Goal: Complete application form: Complete application form

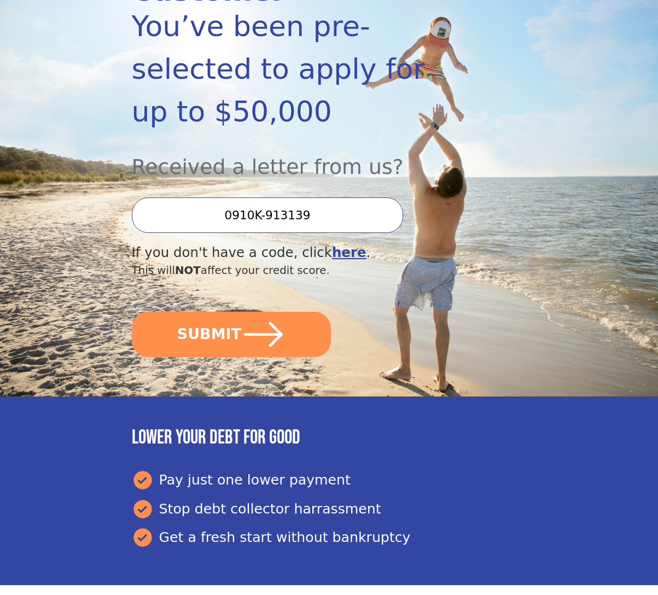
scroll to position [212, 0]
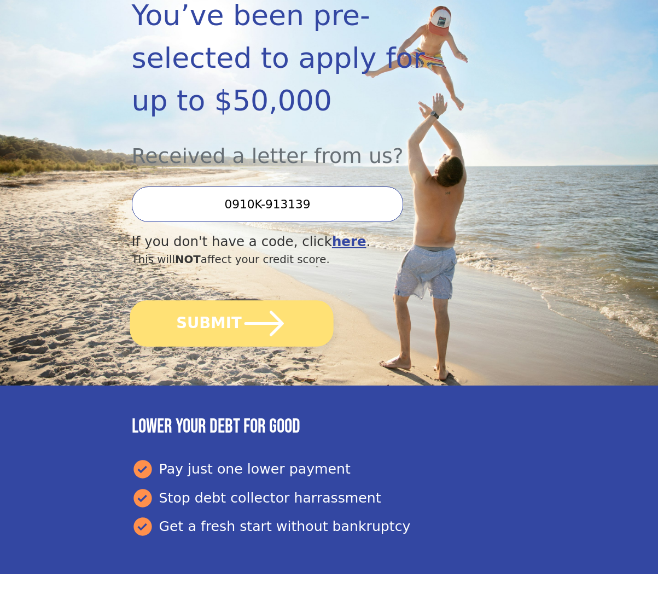
click at [276, 301] on icon "submit" at bounding box center [263, 323] width 45 height 45
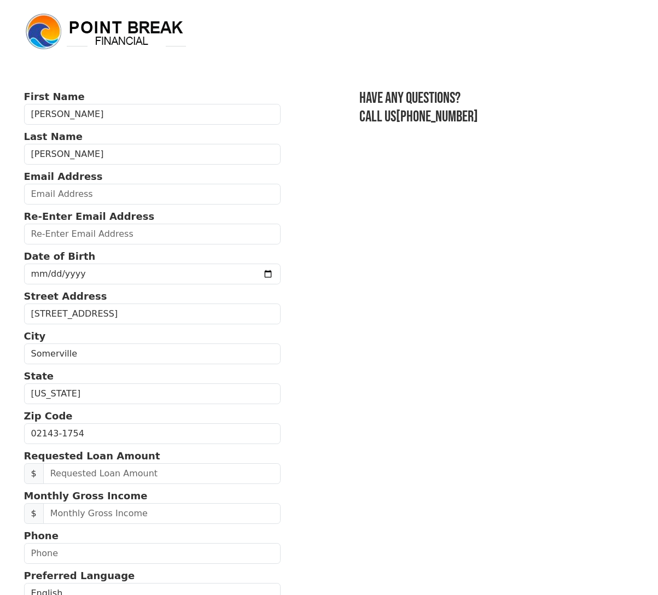
scroll to position [1, 0]
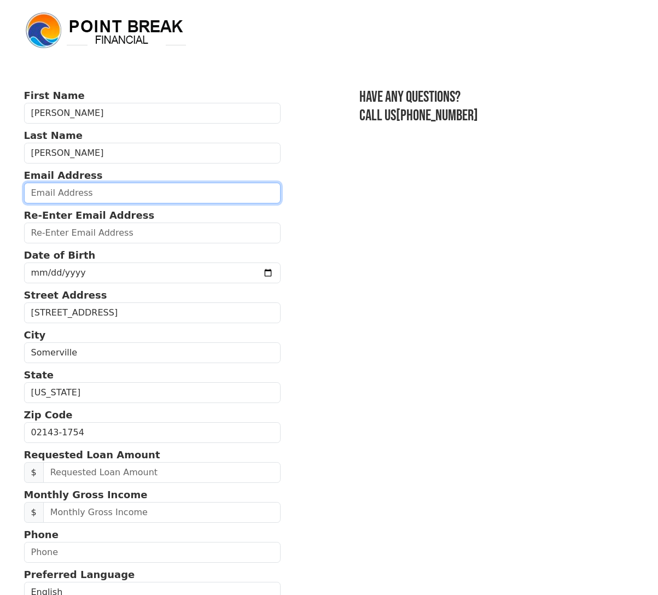
drag, startPoint x: 34, startPoint y: 189, endPoint x: 45, endPoint y: 187, distance: 11.1
click at [34, 189] on input "email" at bounding box center [152, 193] width 257 height 21
type input "jamesestrella09@gmail.com"
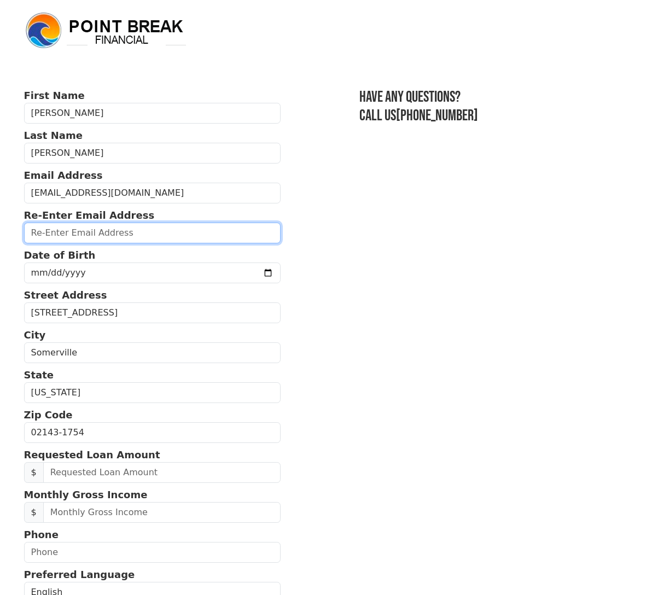
drag, startPoint x: 36, startPoint y: 229, endPoint x: 54, endPoint y: 218, distance: 20.9
click at [36, 229] on input "email" at bounding box center [152, 232] width 257 height 21
type input "jamesestrella019@gmail.com"
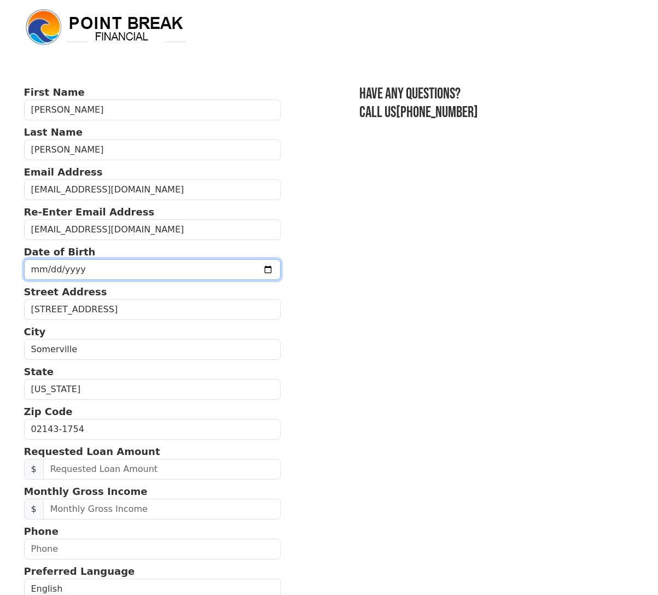
scroll to position [6, 0]
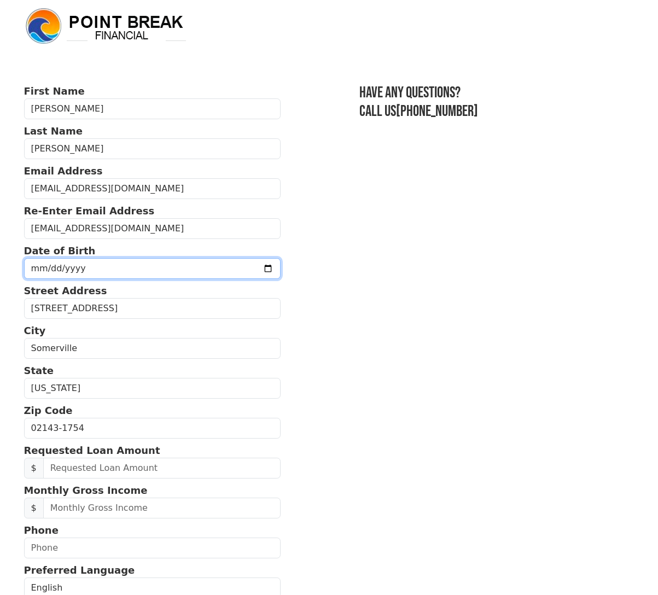
click at [25, 268] on input "date" at bounding box center [152, 268] width 257 height 21
type input "1959-12-19"
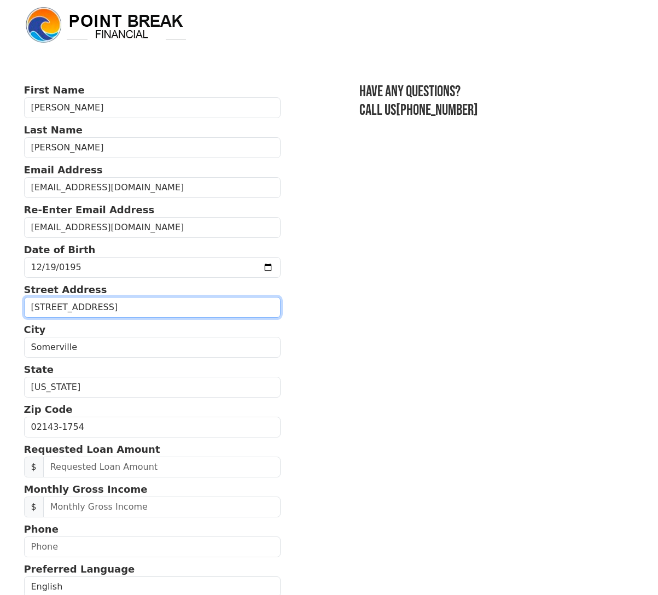
click at [116, 308] on input "21 School St Apt 2R" at bounding box center [152, 307] width 257 height 21
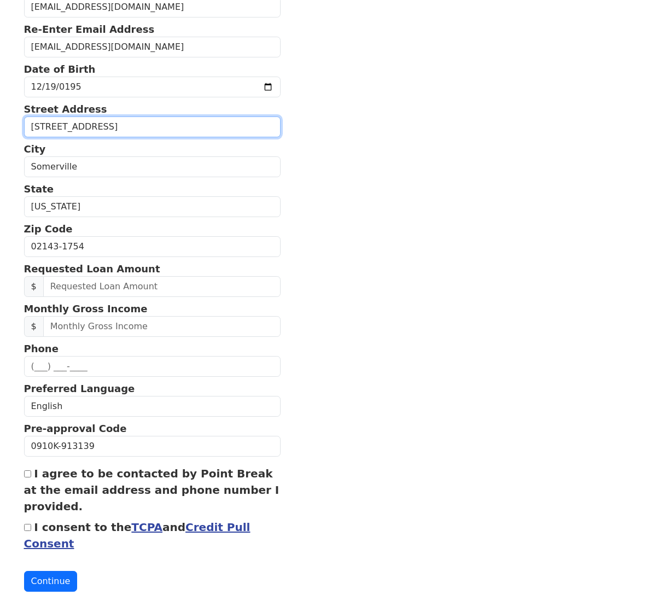
scroll to position [188, 0]
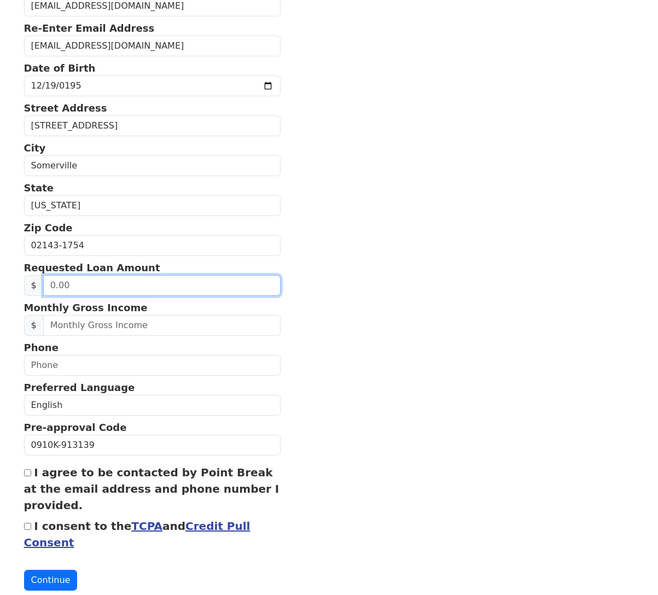
click at [50, 283] on input "text" at bounding box center [161, 285] width 237 height 21
type input "35,000.00"
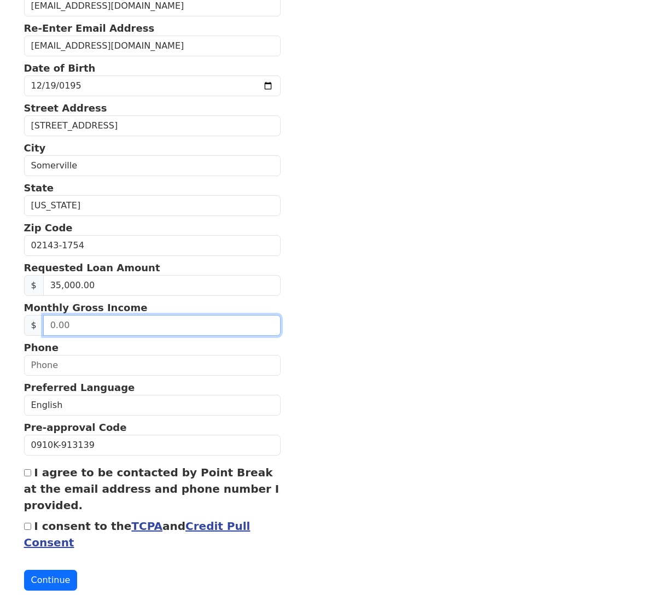
click at [71, 326] on input "text" at bounding box center [161, 325] width 237 height 21
type input "550.00"
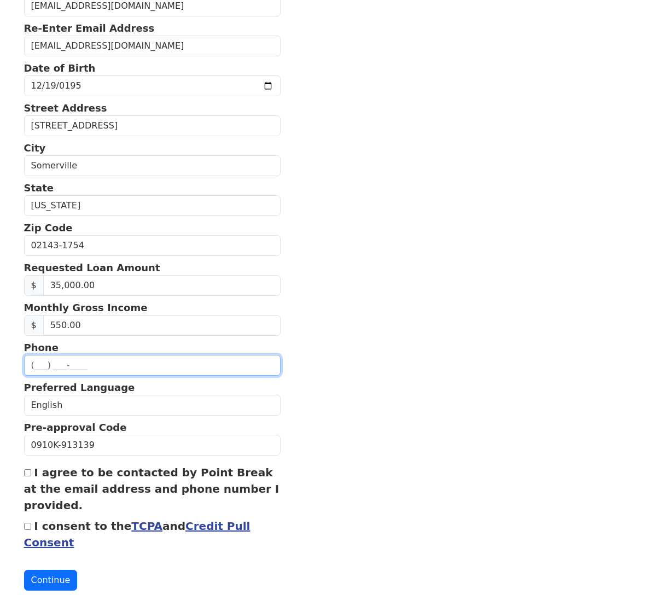
click at [32, 362] on input "text" at bounding box center [152, 365] width 257 height 21
type input "(6__) ___-____"
type input "(508) 423-8246"
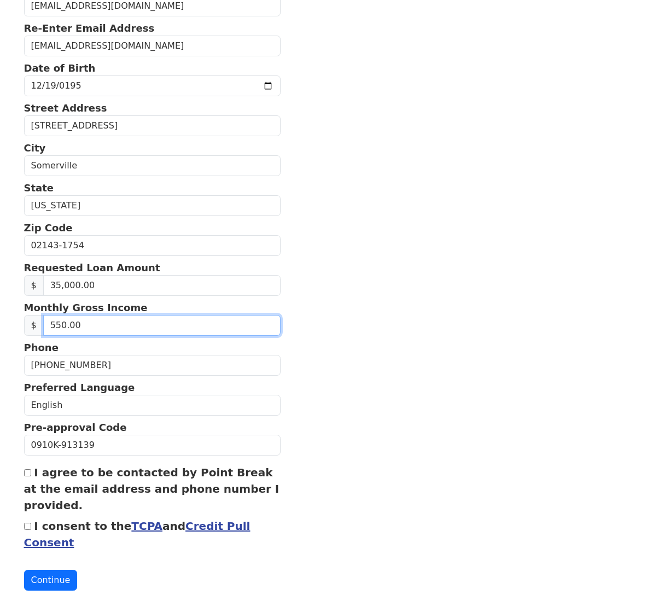
click at [77, 325] on input "550.00" at bounding box center [161, 325] width 237 height 21
drag, startPoint x: 62, startPoint y: 325, endPoint x: 84, endPoint y: 327, distance: 21.4
click at [62, 325] on input "550.00" at bounding box center [161, 325] width 237 height 21
type input "5,500.00"
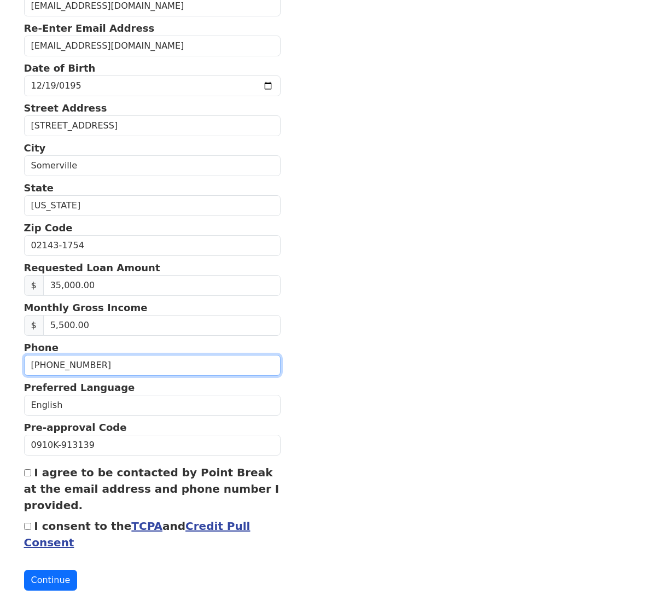
click at [105, 356] on input "(508) 423-8246" at bounding box center [152, 365] width 257 height 21
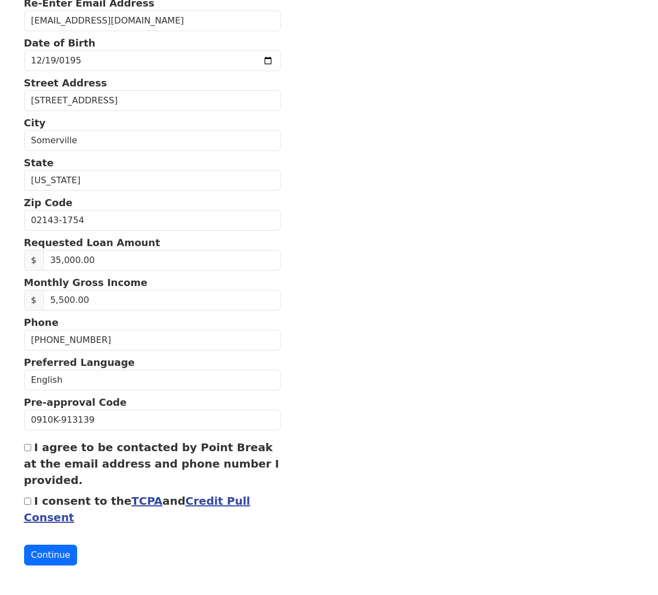
click at [27, 448] on input "I agree to be contacted by Point Break at the email address and phone number I …" at bounding box center [27, 447] width 7 height 7
checkbox input "true"
click at [27, 502] on input "I consent to the TCPA and Credit Pull Consent" at bounding box center [27, 500] width 7 height 7
checkbox input "true"
click at [51, 552] on button "Continue" at bounding box center [51, 554] width 54 height 21
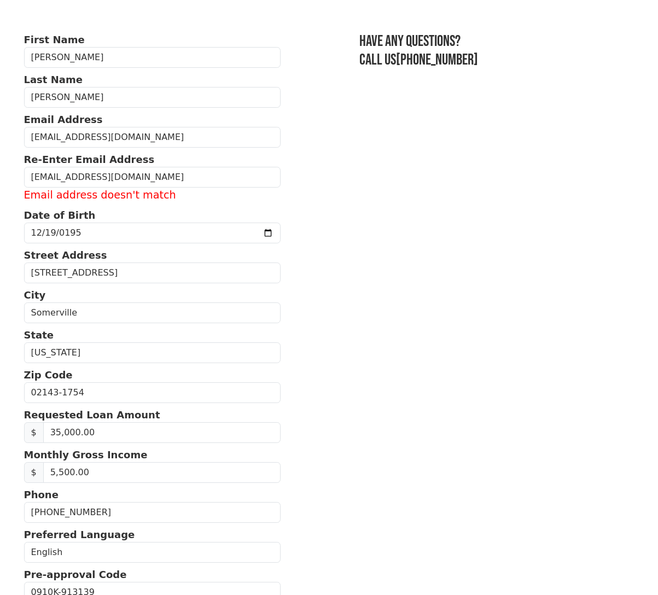
scroll to position [0, 0]
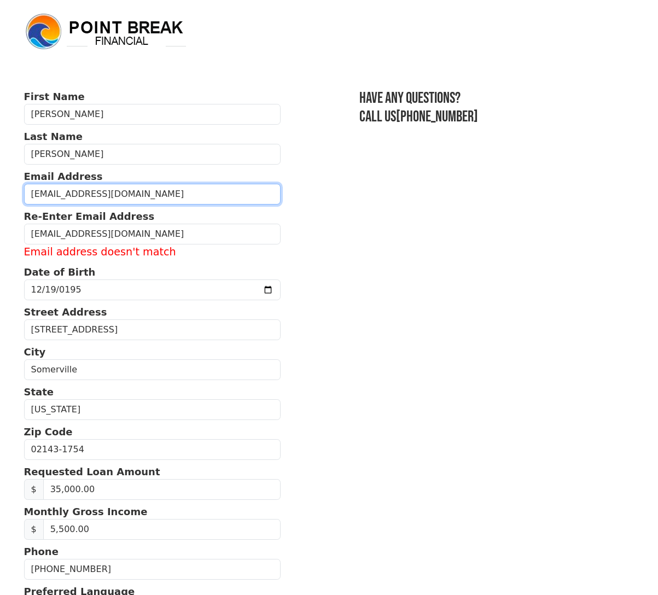
click at [87, 192] on input "jamesestrella09@gmail.com" at bounding box center [152, 194] width 257 height 21
type input "jamesestrella019@gmail.com"
click at [140, 343] on form "First Name James Last Name Estrella Email Address jamesestrella019@gmail.com Re…" at bounding box center [152, 441] width 257 height 705
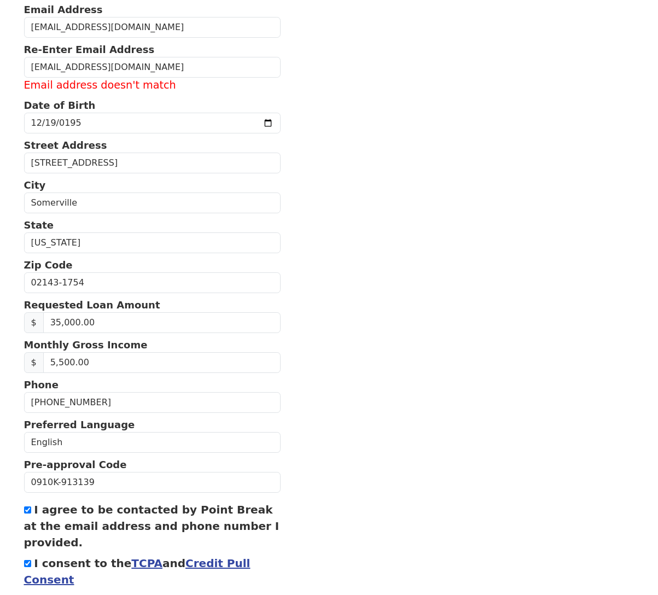
scroll to position [229, 0]
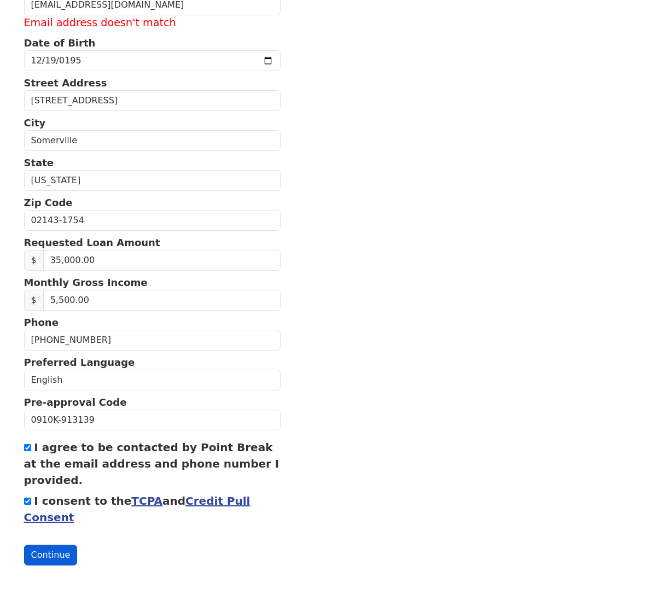
click at [45, 550] on button "Continue" at bounding box center [51, 554] width 54 height 21
click at [51, 556] on button "Continue" at bounding box center [51, 554] width 54 height 21
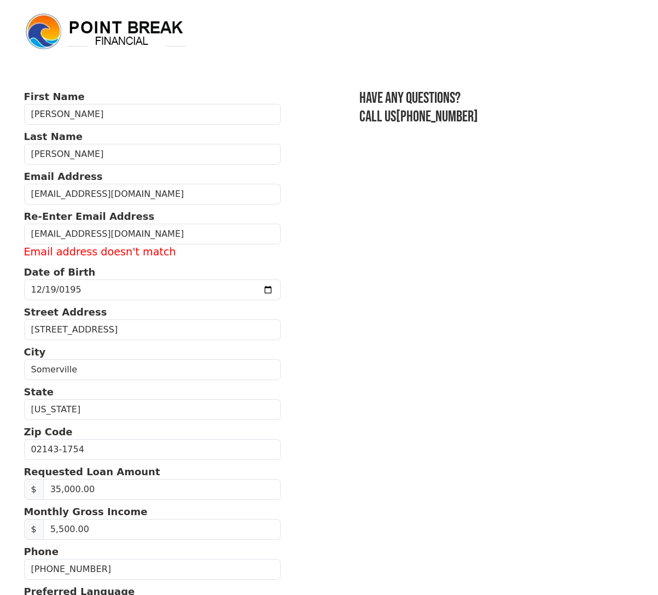
scroll to position [1, 0]
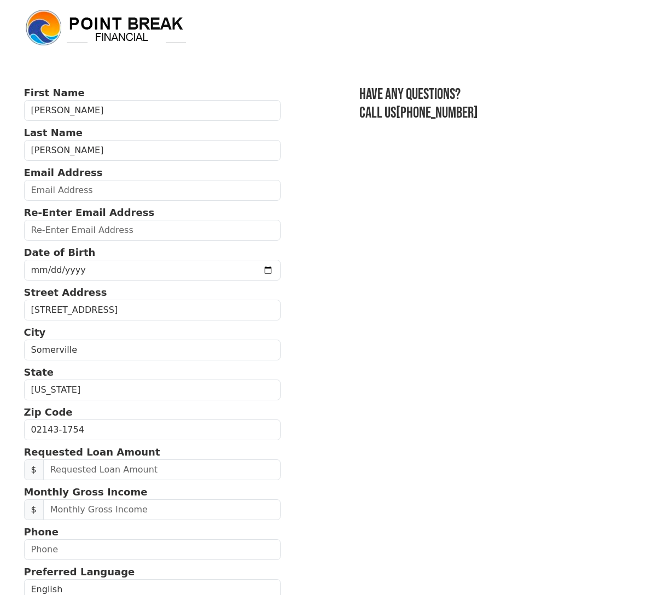
scroll to position [5, 0]
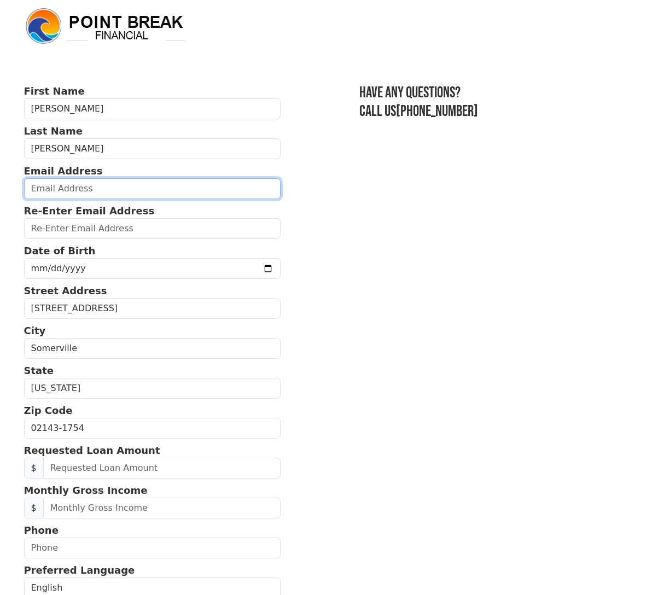
click at [30, 187] on input "email" at bounding box center [152, 188] width 257 height 21
type input "[EMAIL_ADDRESS][DOMAIN_NAME]"
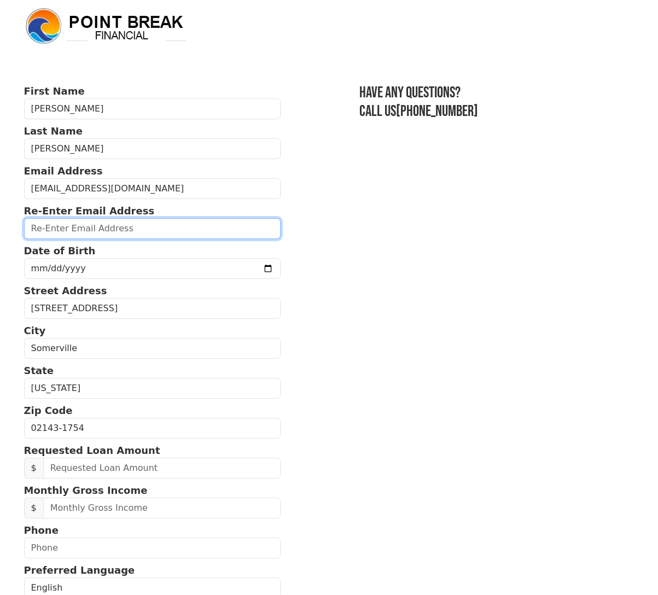
click at [34, 227] on input "email" at bounding box center [152, 228] width 257 height 21
type input "jamesestrella019@gmail.com"
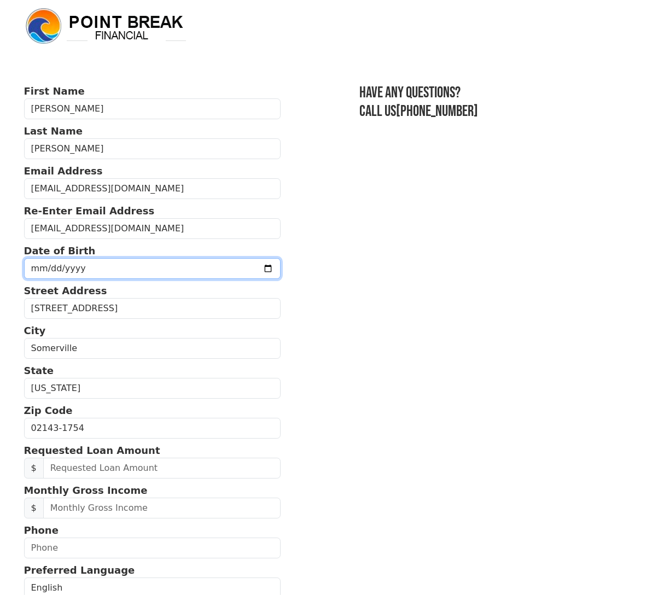
click at [37, 265] on input "date" at bounding box center [152, 268] width 257 height 21
type input "1959-12-19"
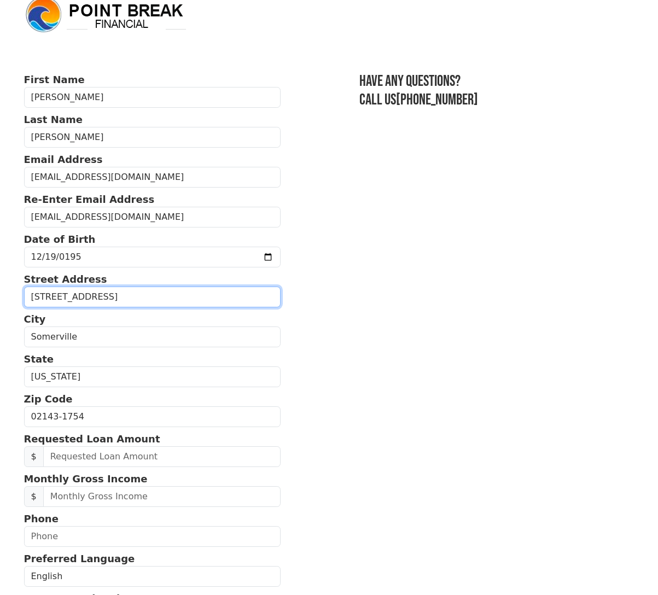
click at [114, 301] on input "21 School St Apt 2R" at bounding box center [152, 296] width 257 height 21
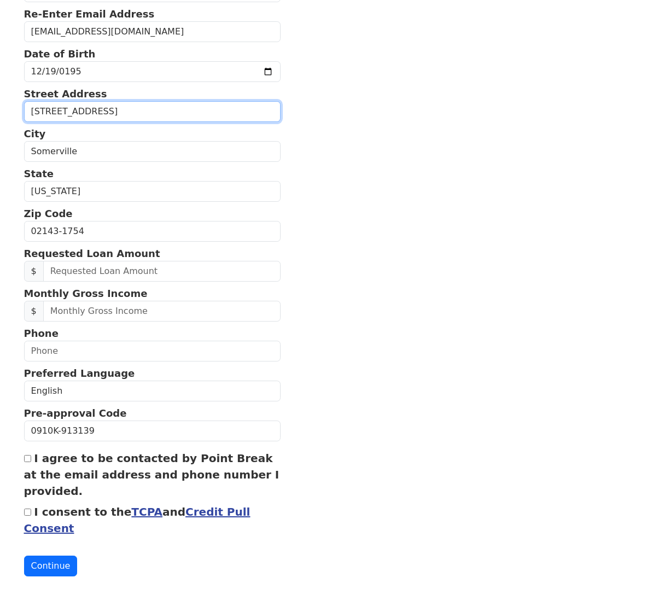
scroll to position [210, 0]
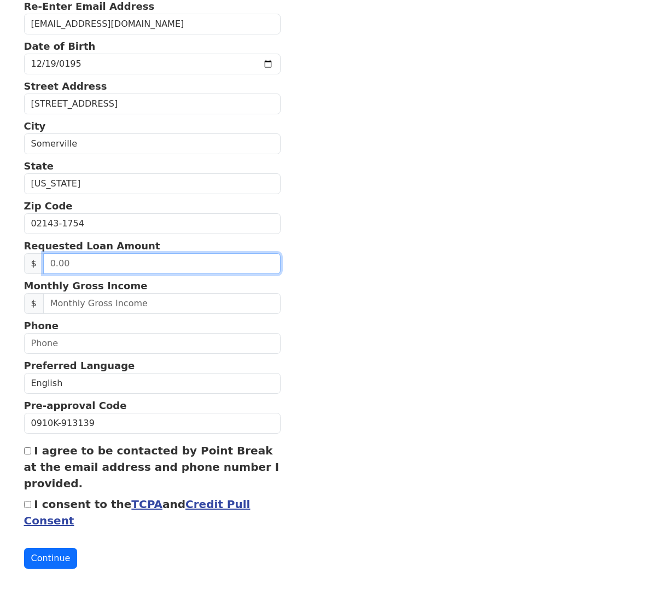
drag, startPoint x: 50, startPoint y: 262, endPoint x: 44, endPoint y: 264, distance: 6.4
click at [48, 262] on input "text" at bounding box center [161, 263] width 237 height 21
type input "35,000.00"
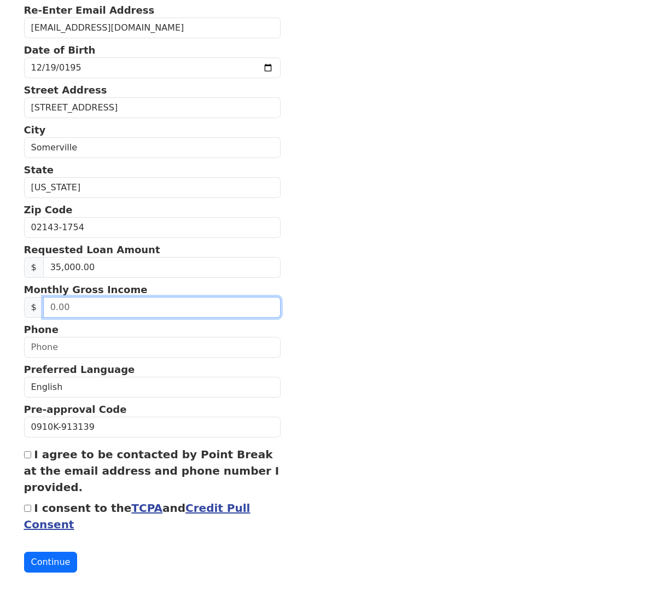
click at [50, 307] on input "text" at bounding box center [161, 307] width 237 height 21
type input "5,500.00"
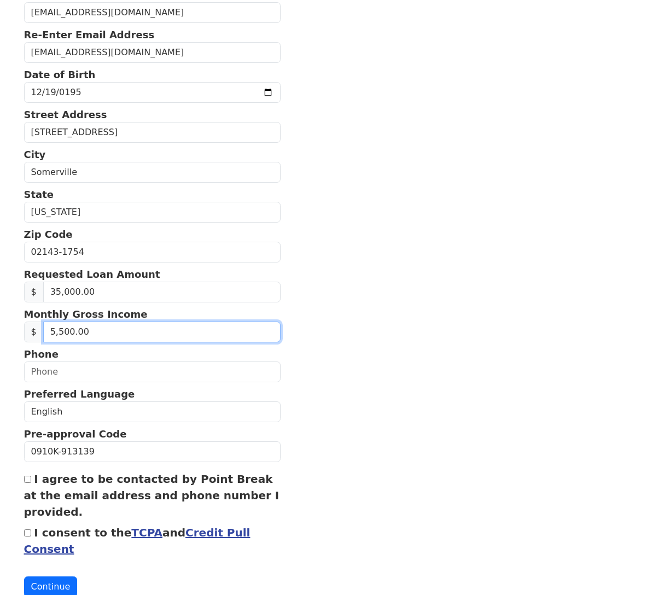
scroll to position [173, 0]
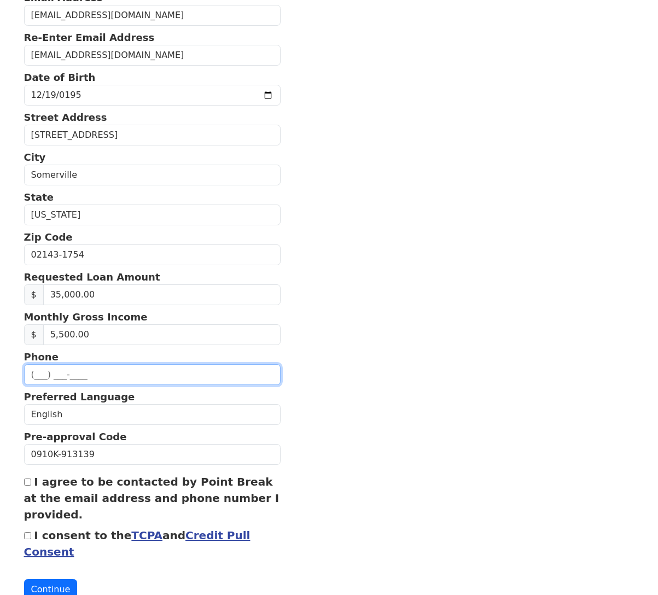
click at [34, 378] on input "text" at bounding box center [152, 374] width 257 height 21
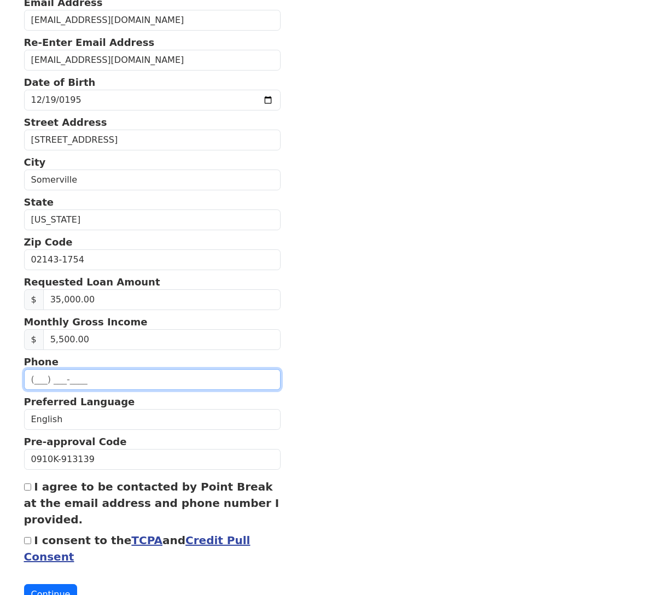
scroll to position [173, 0]
type input "(508) 423-8246"
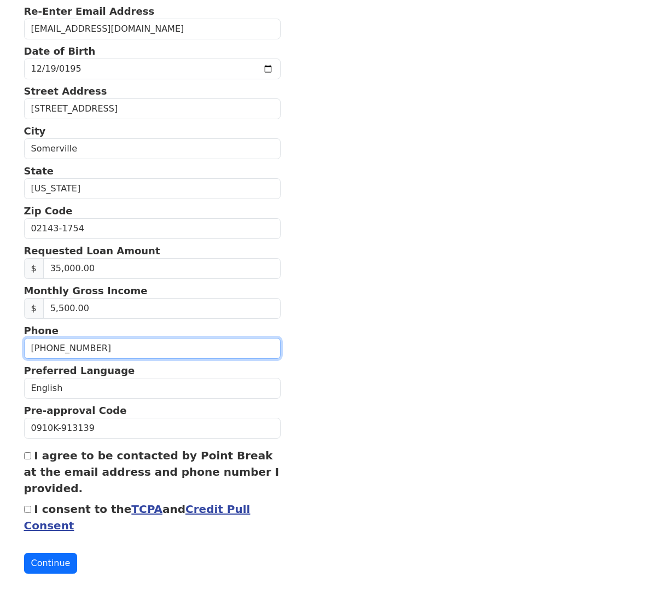
scroll to position [213, 0]
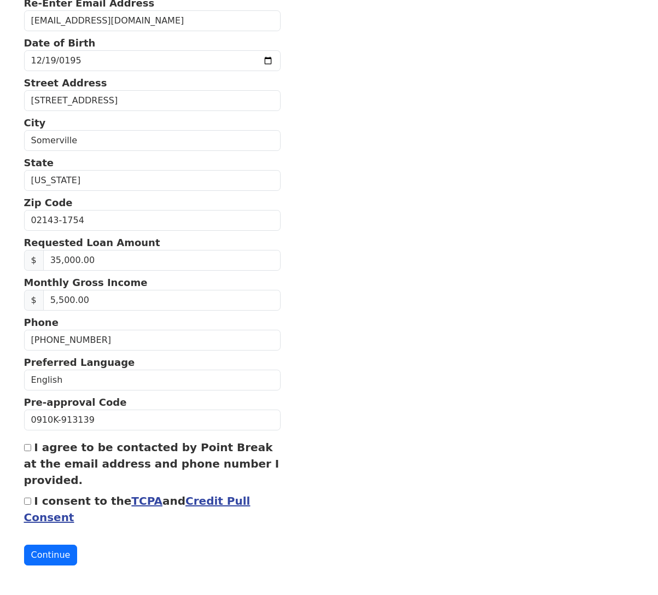
click at [28, 447] on input "I agree to be contacted by Point Break at the email address and phone number I …" at bounding box center [27, 447] width 7 height 7
checkbox input "true"
click at [28, 500] on input "I consent to the TCPA and Credit Pull Consent" at bounding box center [27, 500] width 7 height 7
checkbox input "true"
click at [49, 553] on button "Continue" at bounding box center [51, 554] width 54 height 21
